Goal: Transaction & Acquisition: Purchase product/service

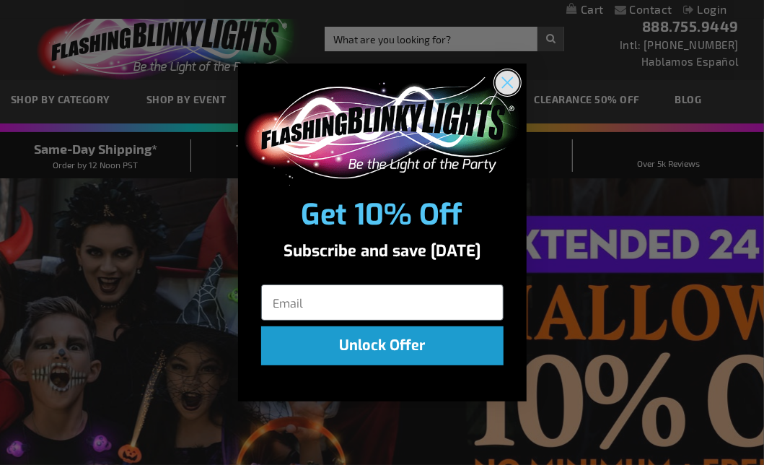
click at [505, 87] on circle "Close dialog" at bounding box center [507, 82] width 24 height 24
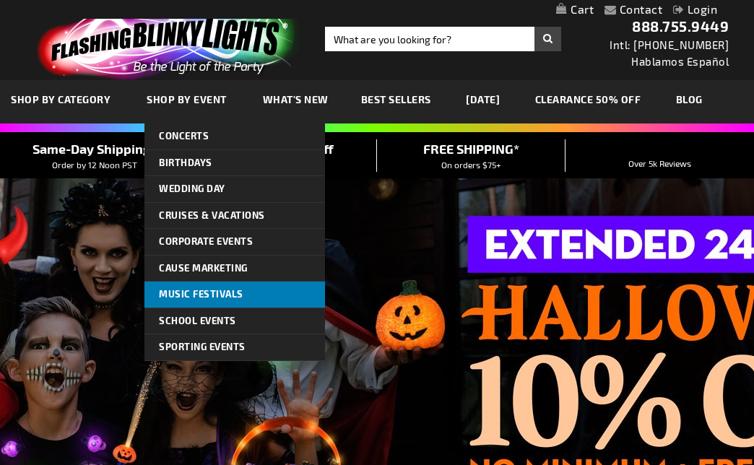
click at [223, 284] on link "Music Festivals" at bounding box center [234, 295] width 180 height 26
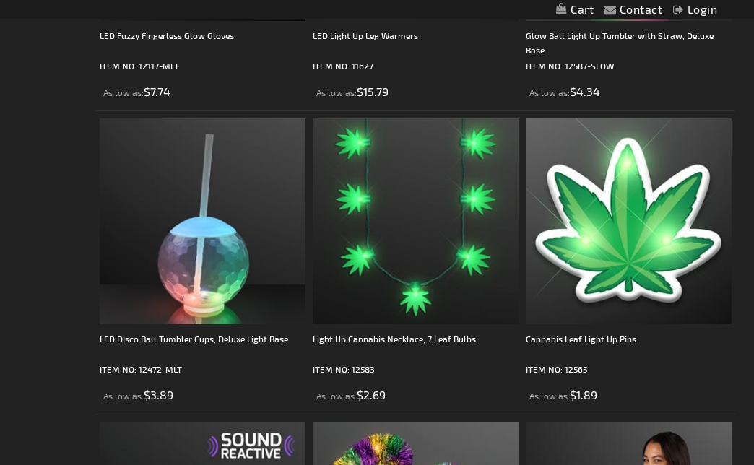
scroll to position [3248, 0]
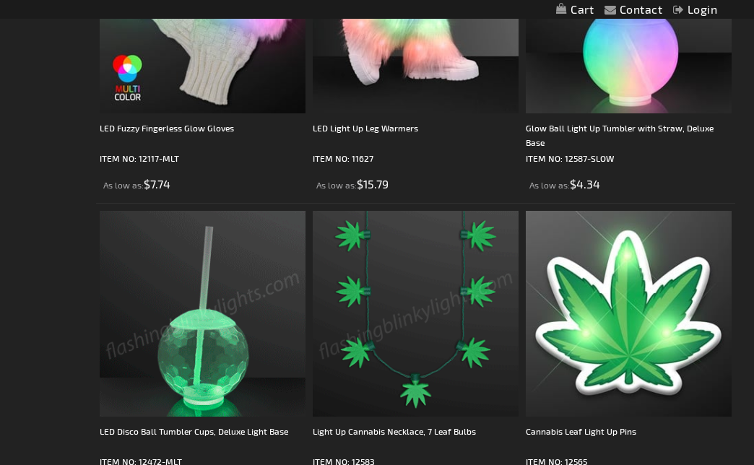
click at [406, 301] on img at bounding box center [416, 314] width 206 height 206
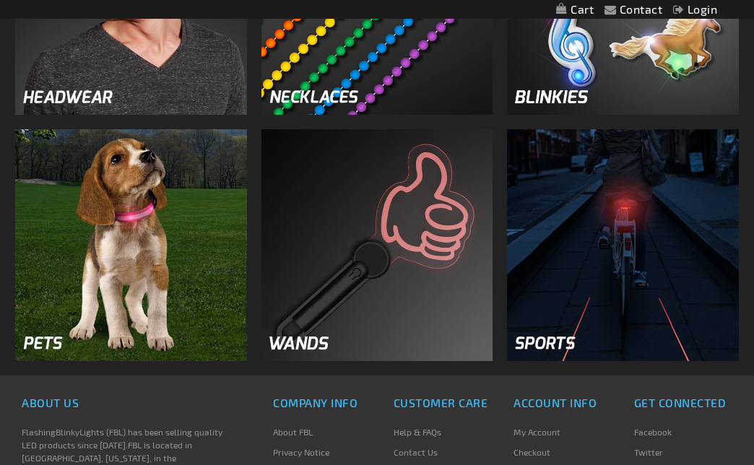
scroll to position [1660, 0]
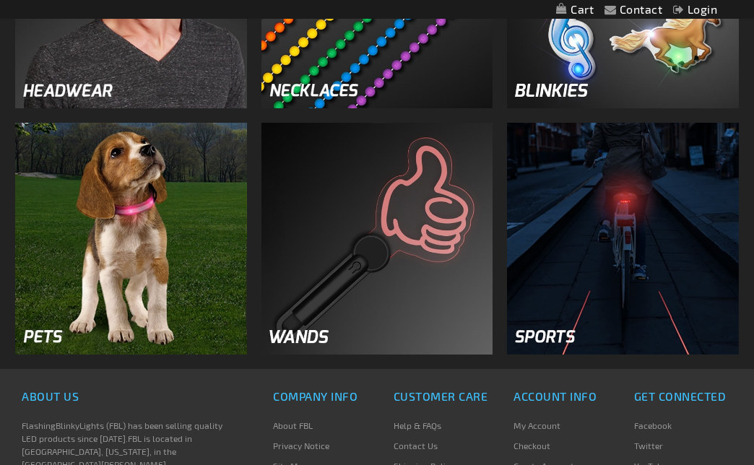
click at [611, 265] on img at bounding box center [623, 239] width 232 height 232
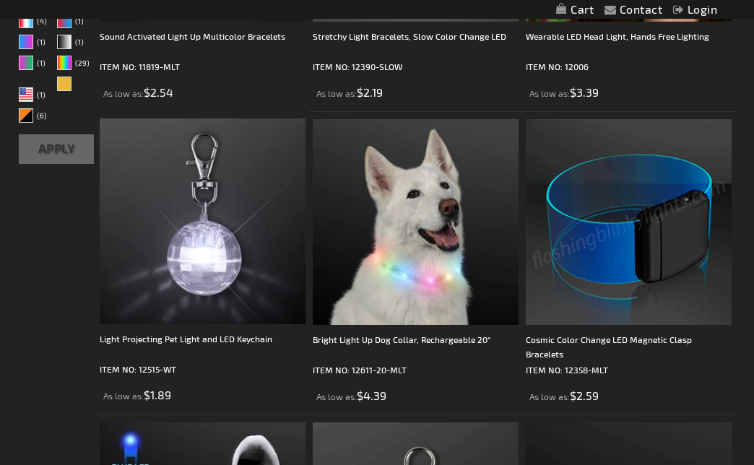
scroll to position [577, 0]
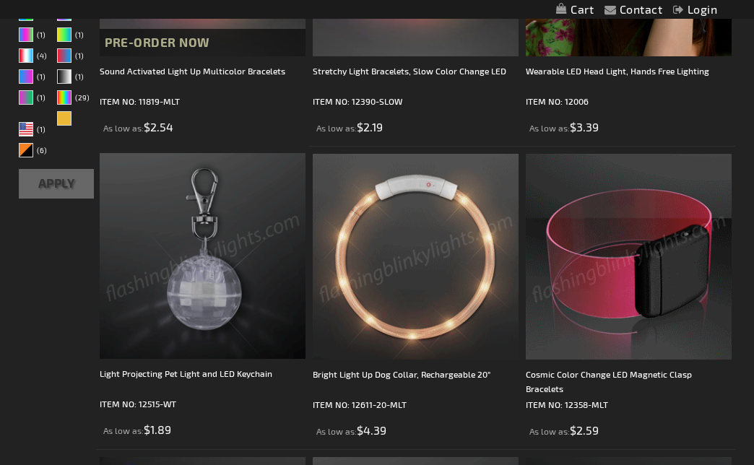
click at [193, 240] on img at bounding box center [203, 256] width 206 height 206
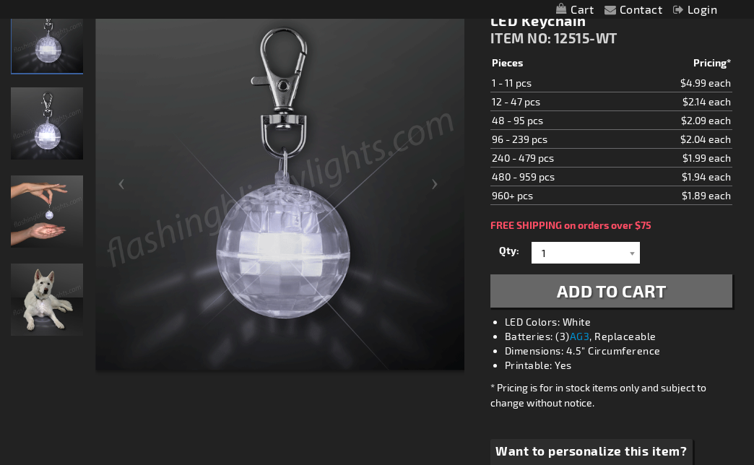
scroll to position [72, 0]
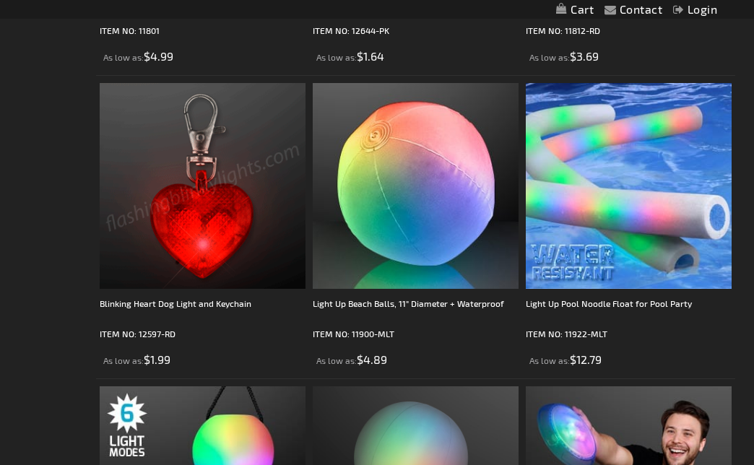
scroll to position [4547, 0]
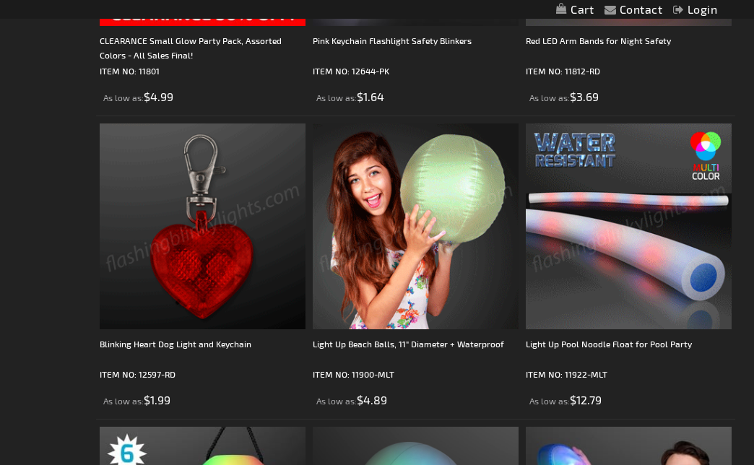
click at [602, 202] on img at bounding box center [628, 226] width 206 height 206
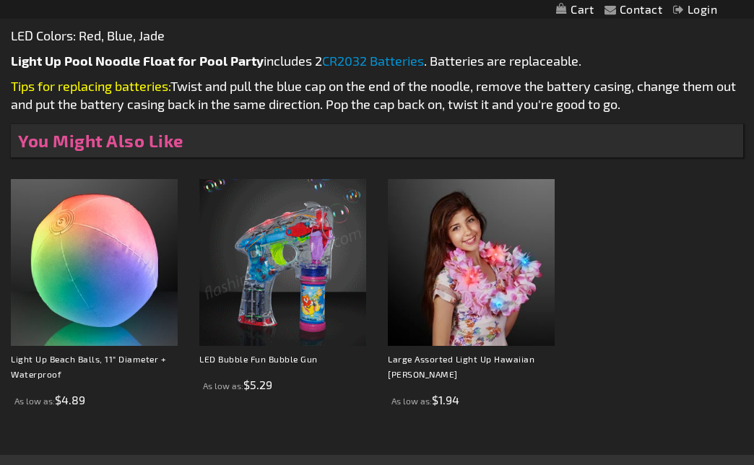
scroll to position [1011, 0]
